Goal: Information Seeking & Learning: Learn about a topic

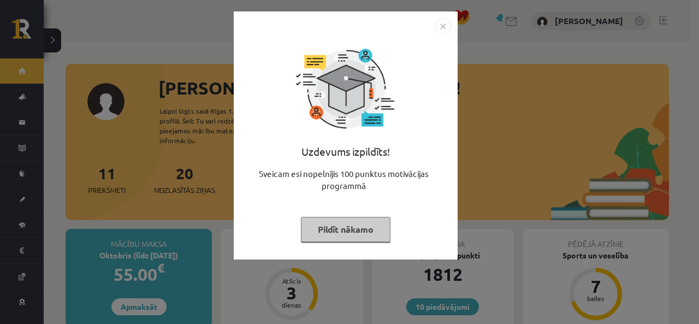
click at [445, 28] on img "Close" at bounding box center [442, 26] width 16 height 16
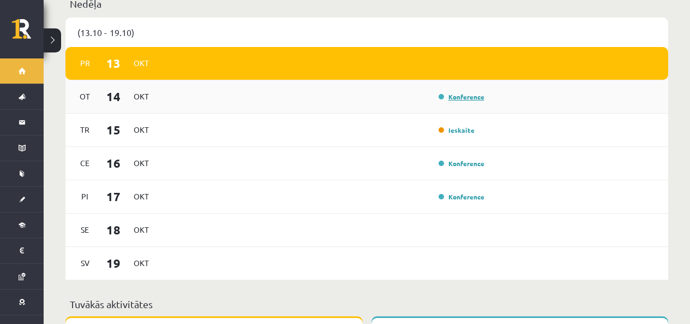
scroll to position [928, 0]
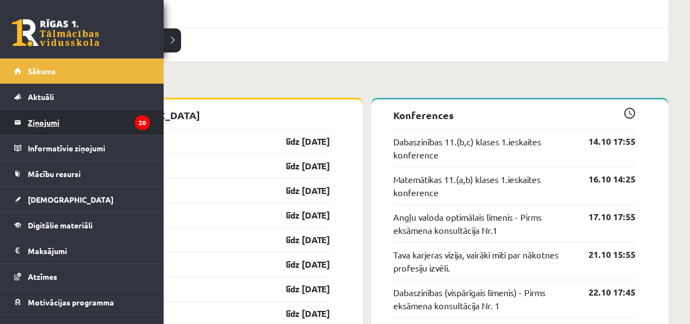
click at [43, 123] on legend "Ziņojumi 20" at bounding box center [89, 122] width 122 height 25
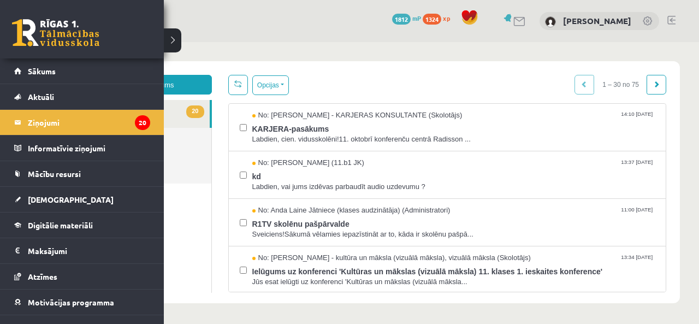
drag, startPoint x: 47, startPoint y: 13, endPoint x: 51, endPoint y: 19, distance: 7.3
click at [49, 16] on div "10 Dāvanas 1812 mP 1324 xp" at bounding box center [82, 29] width 164 height 58
click at [51, 22] on link at bounding box center [55, 32] width 87 height 27
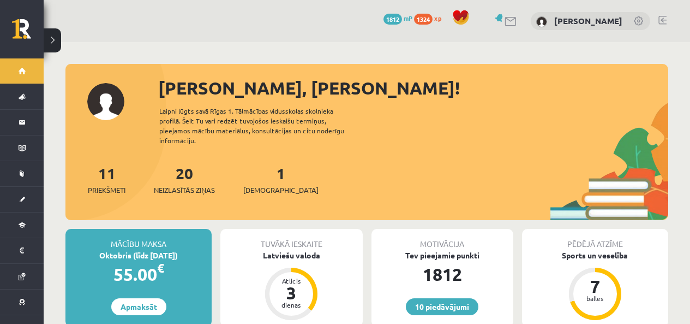
click at [51, 22] on div "10 Dāvanas 1812 mP 1324 xp Adriana Viola Jalovecka" at bounding box center [367, 21] width 647 height 42
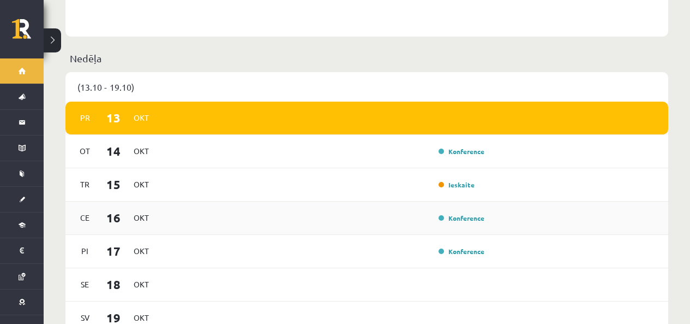
scroll to position [873, 0]
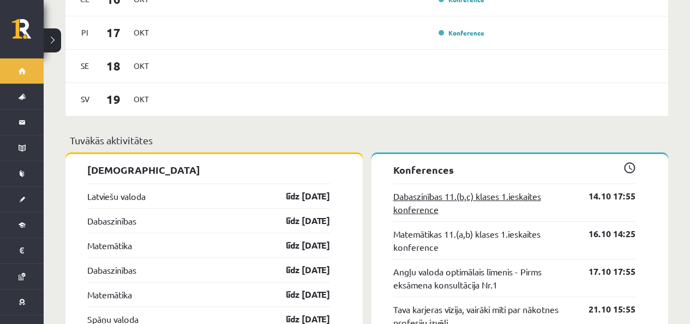
click at [497, 199] on link "Dabaszinības 11.(b,c) klases 1.ieskaites konference" at bounding box center [483, 202] width 180 height 26
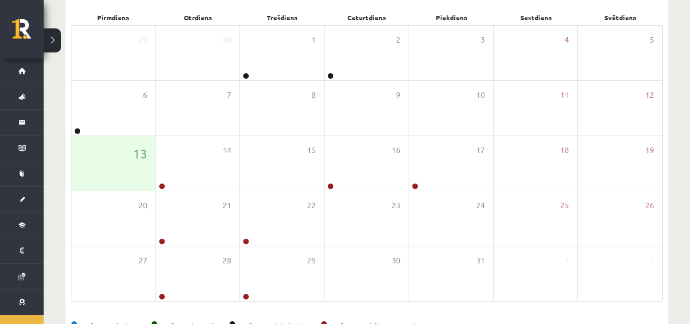
scroll to position [198, 0]
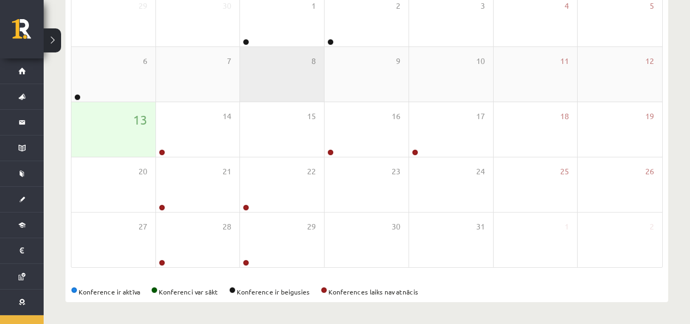
click at [297, 47] on div "8" at bounding box center [282, 74] width 84 height 55
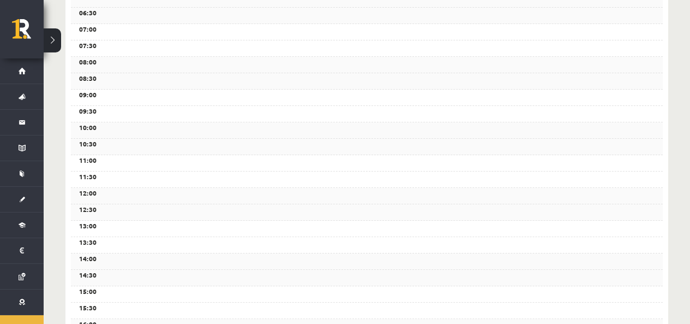
scroll to position [0, 0]
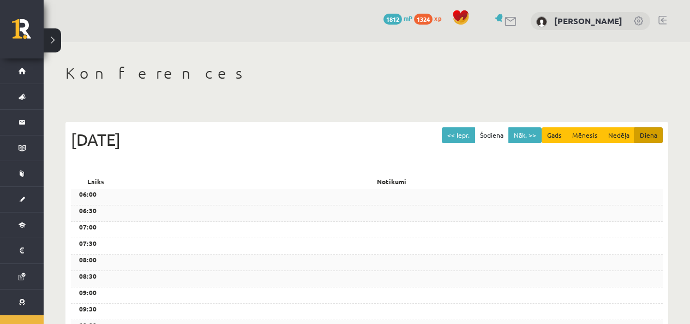
click at [288, 28] on div "0 Dāvanas 1812 mP 1324 xp Adriana Viola Jalovecka" at bounding box center [367, 21] width 647 height 42
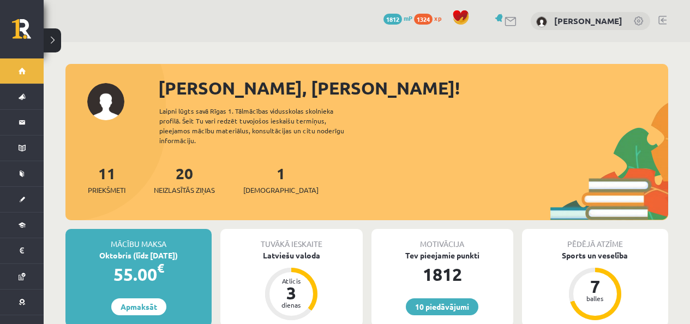
scroll to position [863, 0]
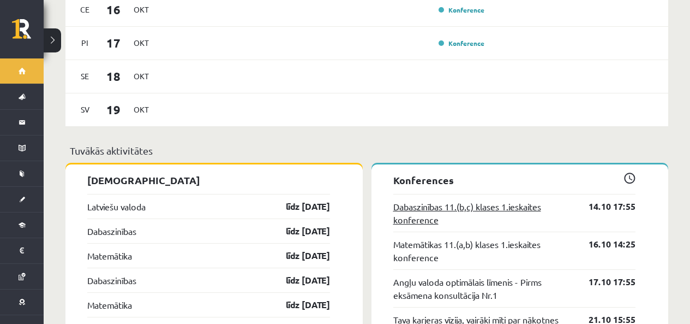
click at [422, 208] on link "Dabaszinības 11.(b,c) klases 1.ieskaites konference" at bounding box center [483, 213] width 180 height 26
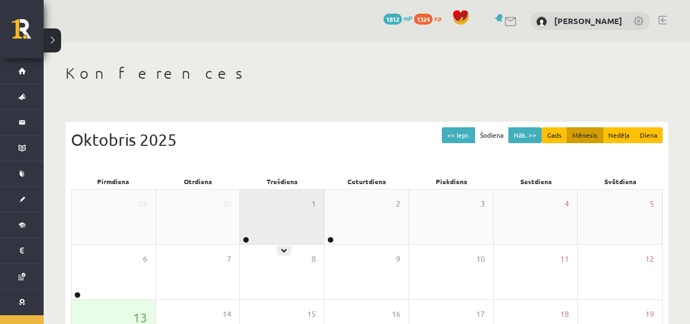
click at [282, 219] on div "1" at bounding box center [282, 216] width 84 height 55
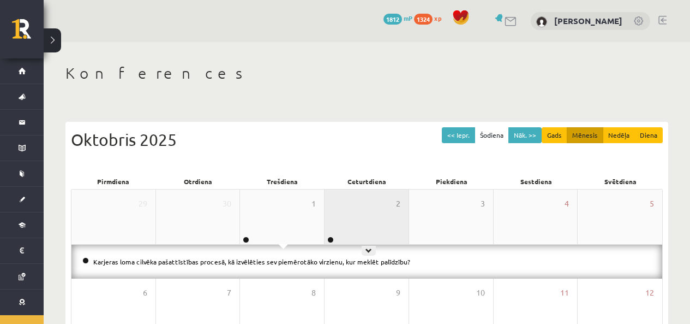
click at [351, 214] on div "2" at bounding box center [367, 216] width 84 height 55
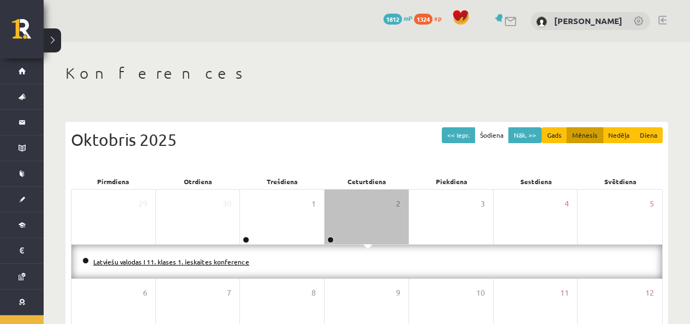
click at [135, 257] on link "Latviešu valodas I 11. klases 1. ieskaites konference" at bounding box center [171, 261] width 156 height 9
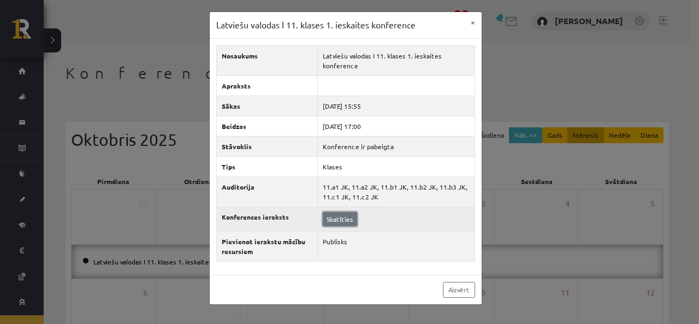
click at [335, 217] on link "Skatīties" at bounding box center [340, 219] width 34 height 14
